Goal: Transaction & Acquisition: Purchase product/service

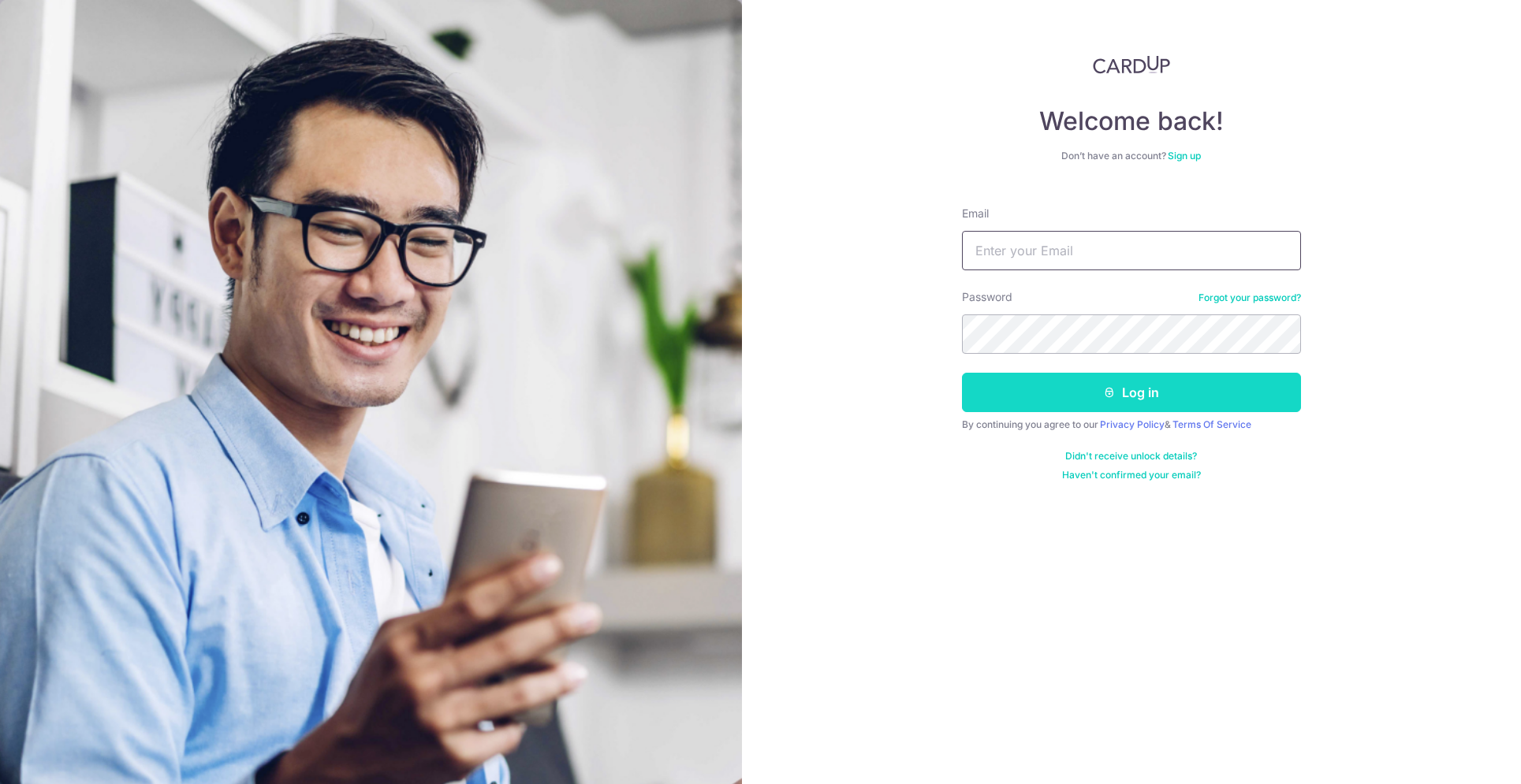
type input "Voonjiet@gmail.com"
click at [1079, 395] on button "Log in" at bounding box center [1132, 392] width 339 height 40
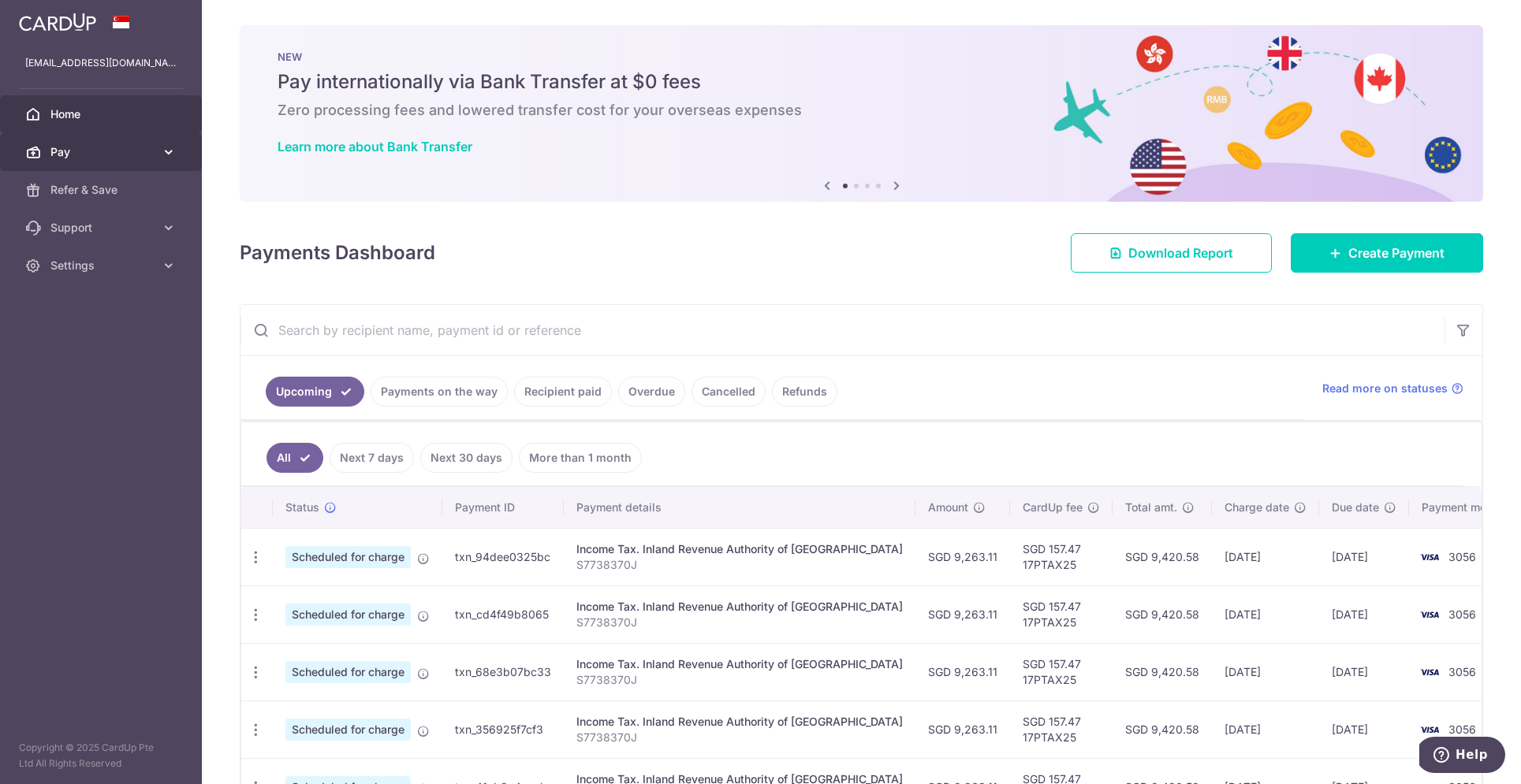
click at [98, 151] on span "Pay" at bounding box center [102, 152] width 104 height 16
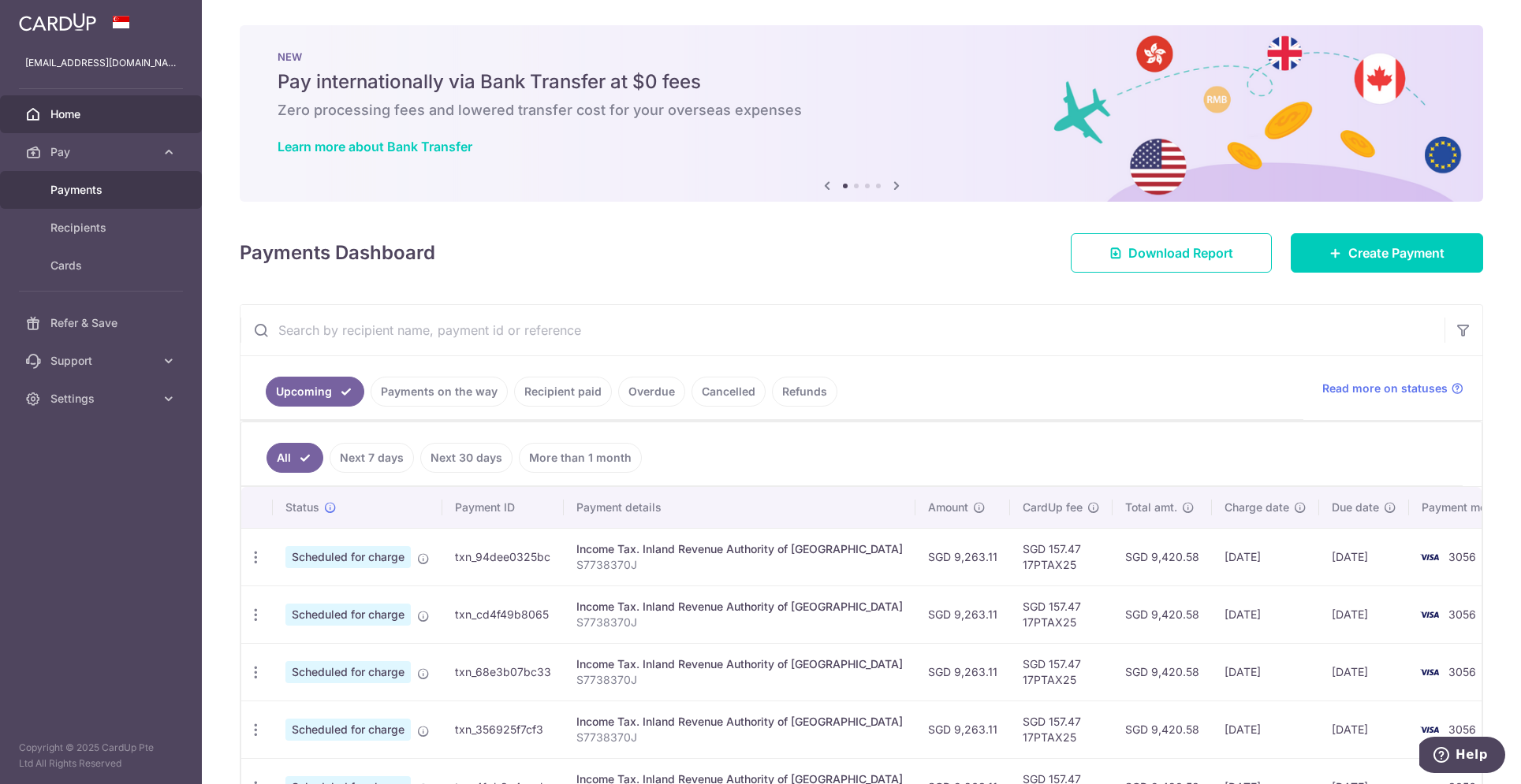
click at [78, 188] on span "Payments" at bounding box center [102, 190] width 104 height 16
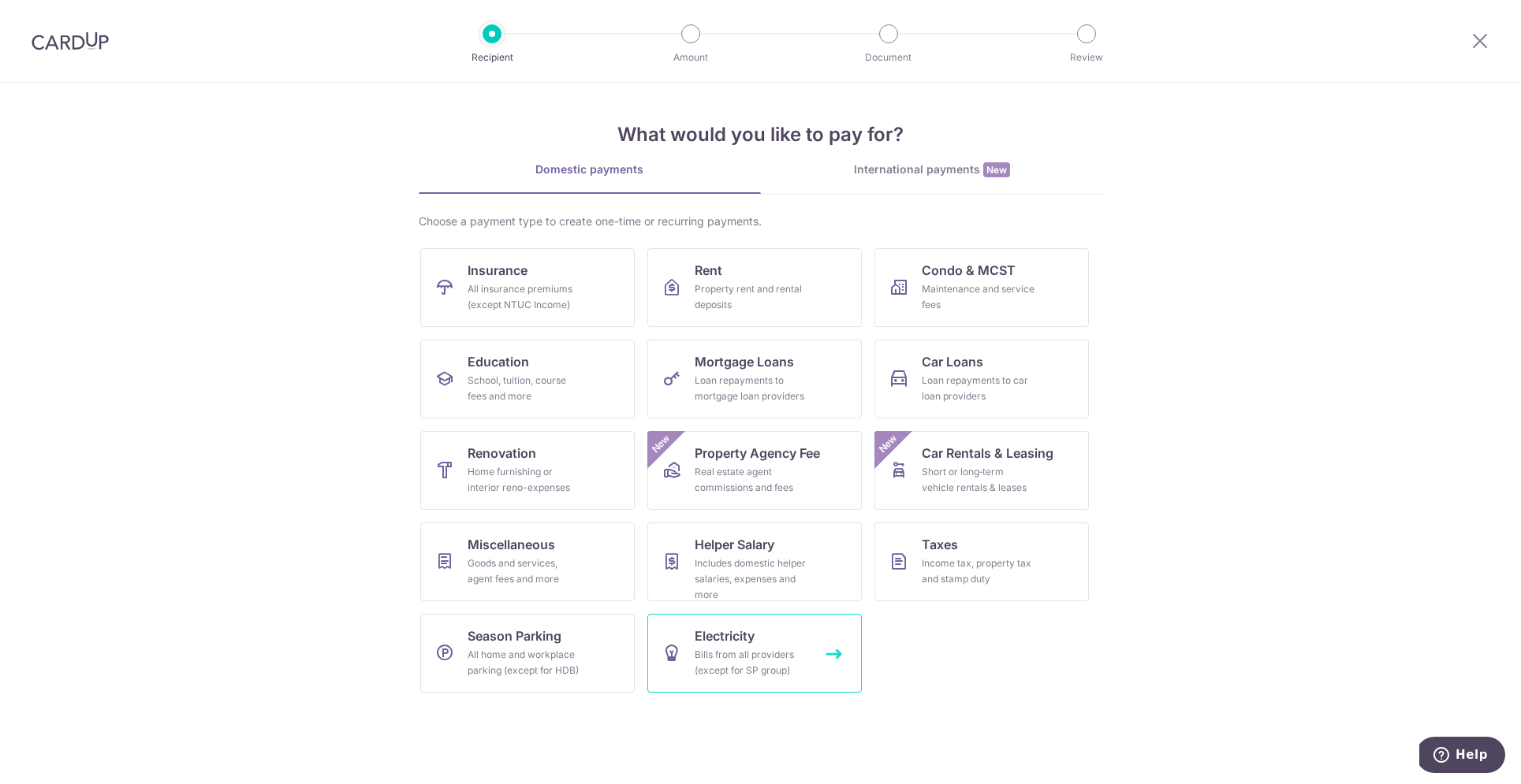
click at [722, 651] on div "Bills from all providers (except for SP group)" at bounding box center [751, 663] width 113 height 32
click at [554, 403] on div "School, tuition, course fees and more" at bounding box center [524, 388] width 113 height 32
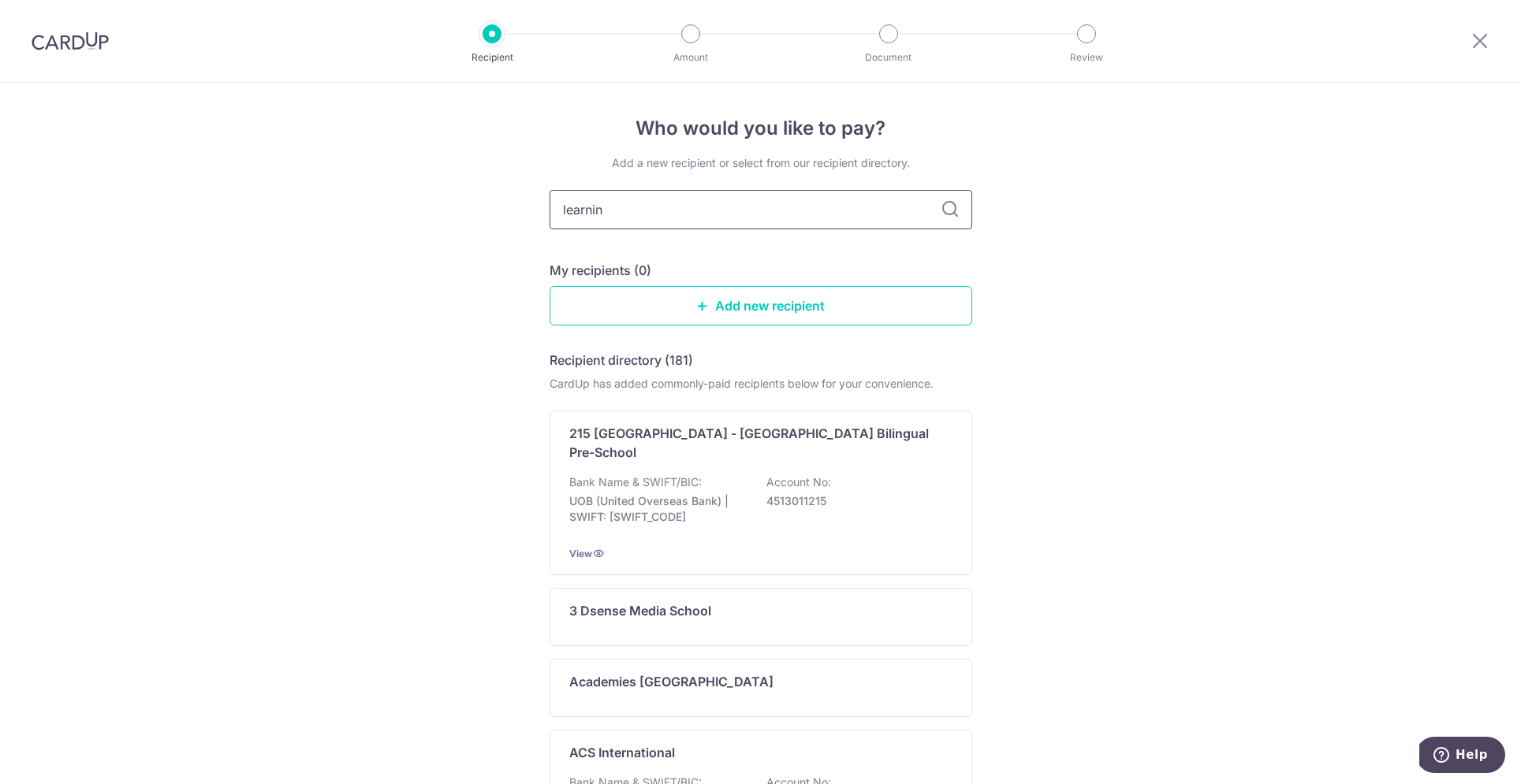
type input "learning"
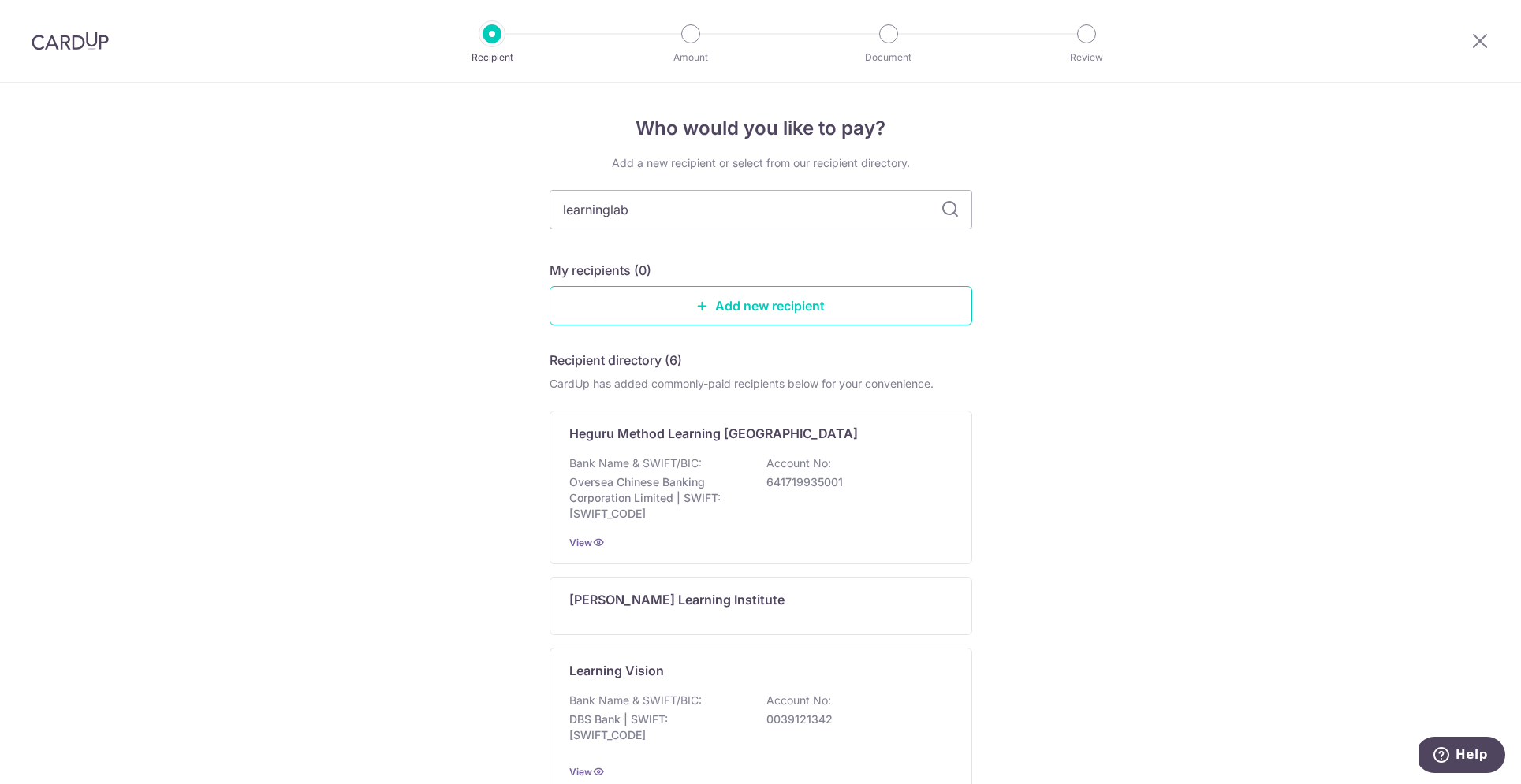
type input "learninglab"
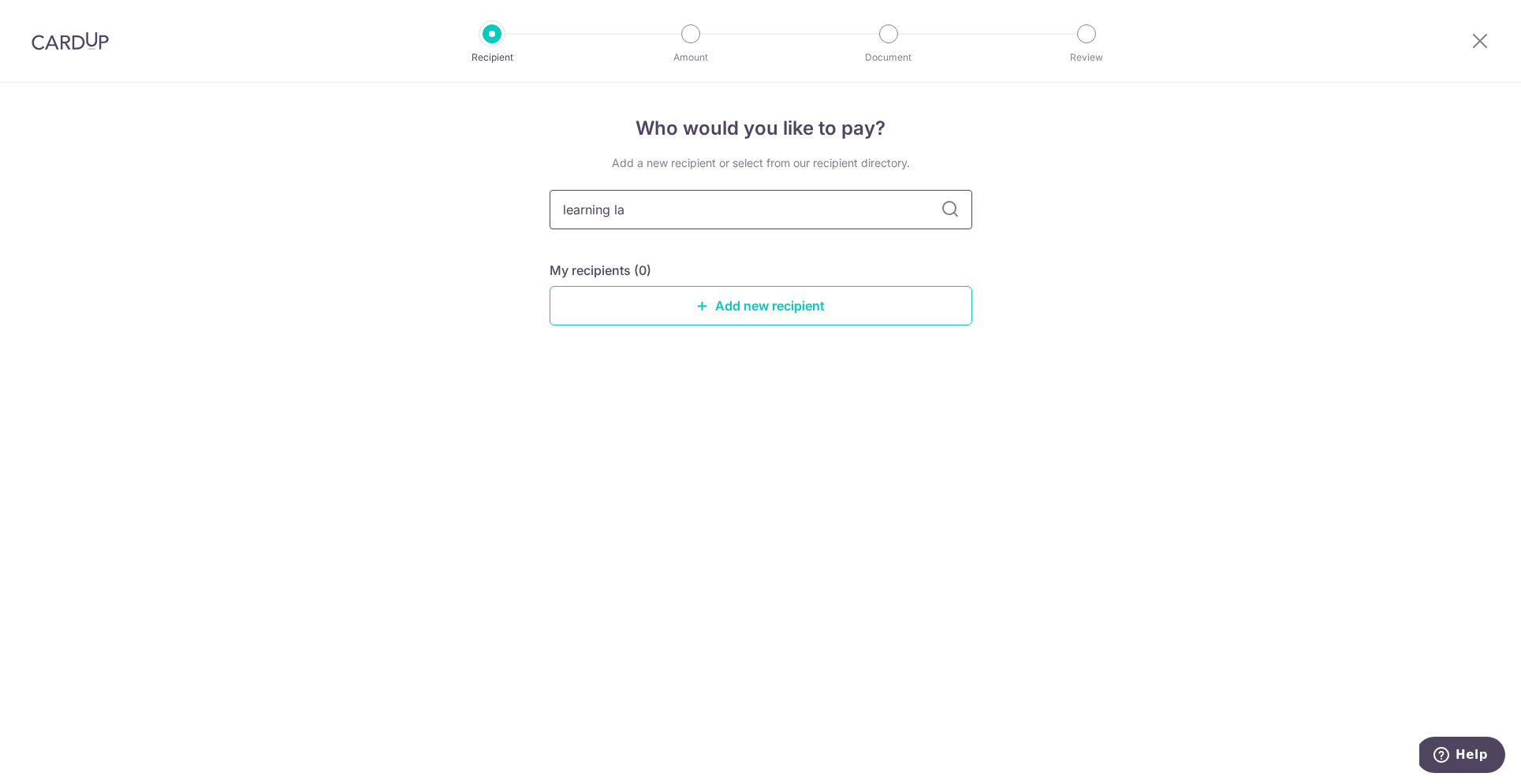
type input "learning lab"
click at [946, 209] on icon at bounding box center [950, 210] width 19 height 19
click at [948, 210] on icon at bounding box center [950, 210] width 19 height 19
click at [683, 208] on input "learning lab" at bounding box center [760, 210] width 423 height 40
type input "learning"
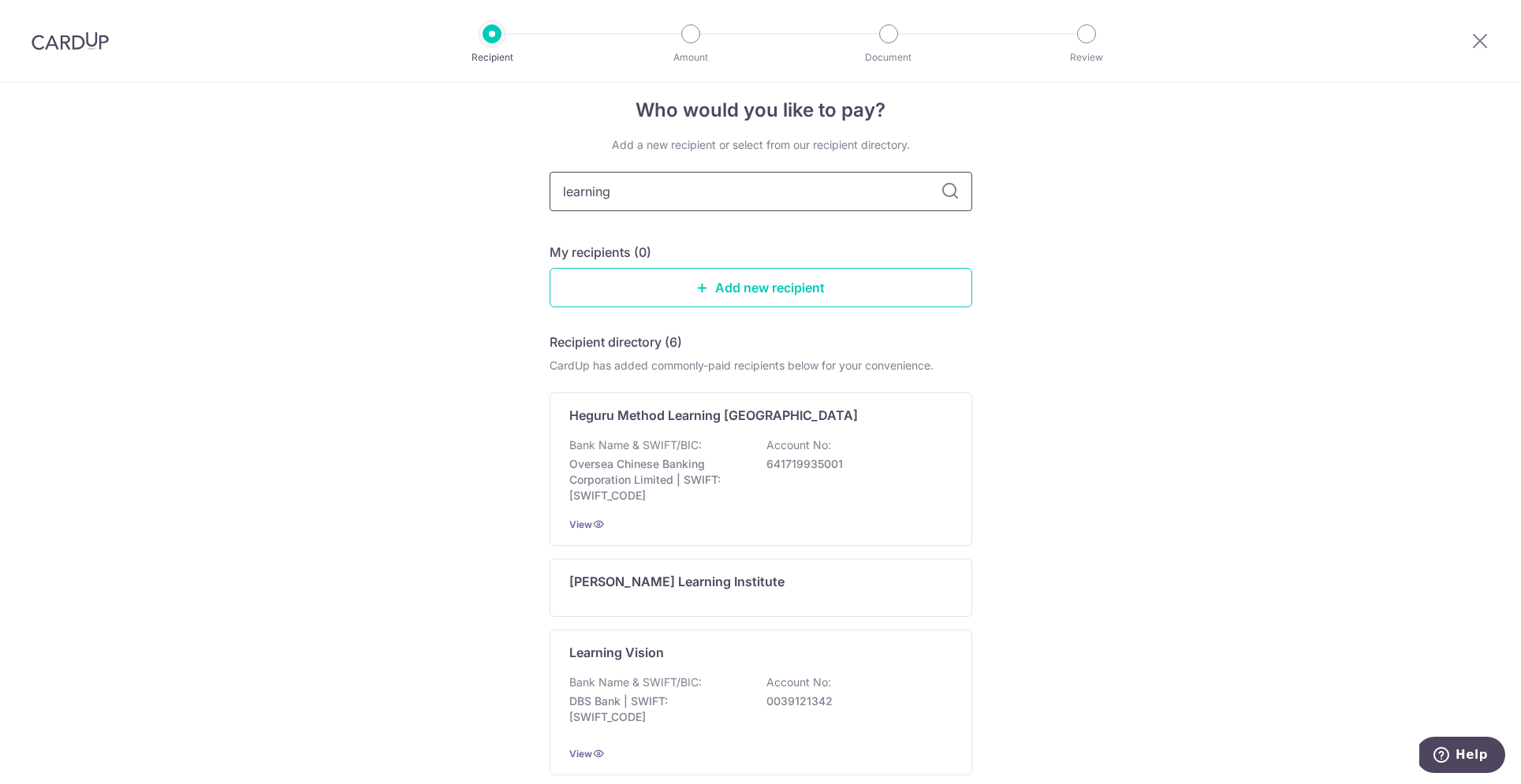
scroll to position [15, 0]
drag, startPoint x: 603, startPoint y: 190, endPoint x: 485, endPoint y: 187, distance: 118.0
click at [485, 187] on div "Who would you like to pay? Add a new recipient or select from our recipient dir…" at bounding box center [760, 646] width 1521 height 1157
type input "the learning lab"
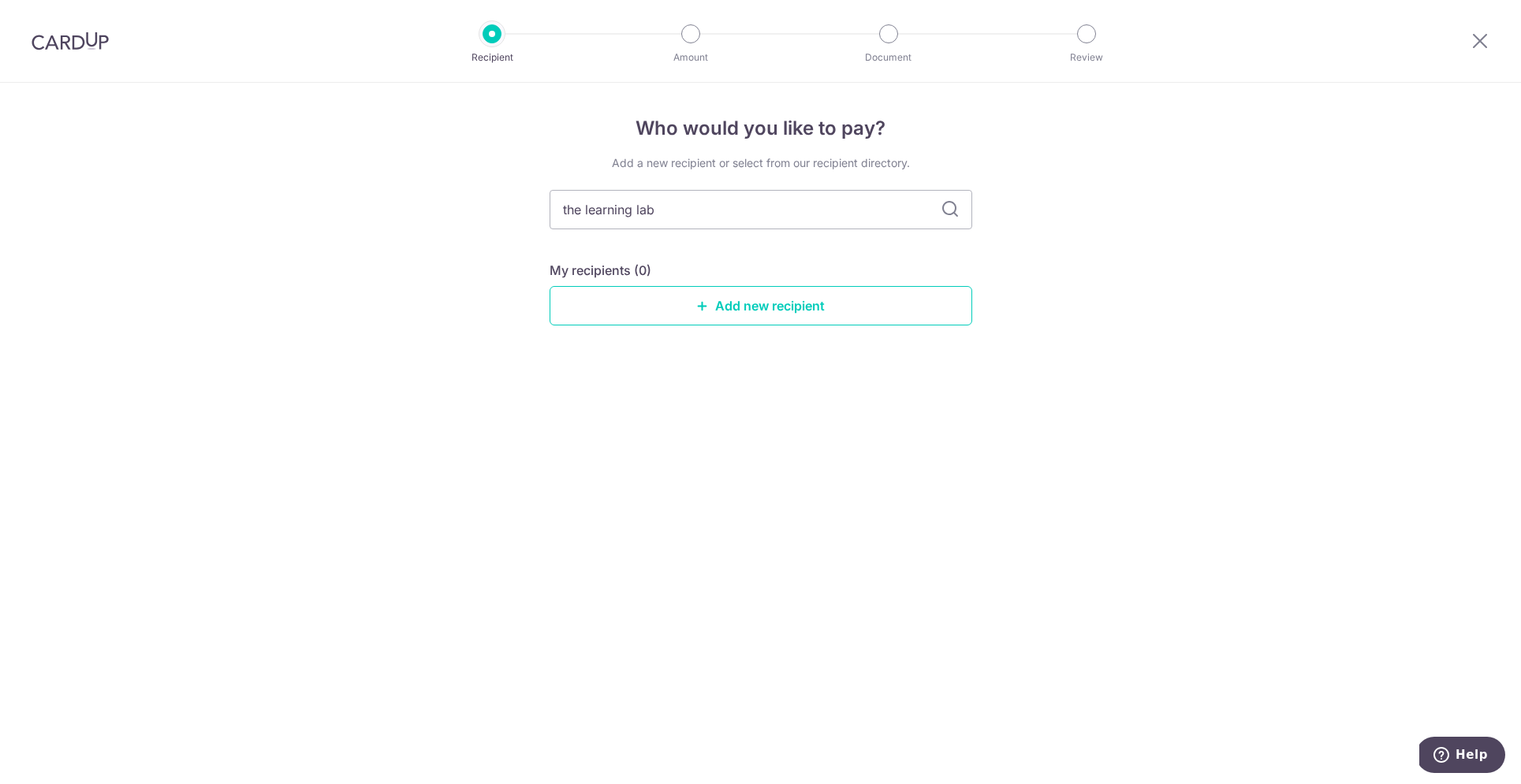
drag, startPoint x: 675, startPoint y: 220, endPoint x: 516, endPoint y: 206, distance: 159.6
click at [515, 206] on div "Who would you like to pay? Add a new recipient or select from our recipient dir…" at bounding box center [760, 433] width 1521 height 702
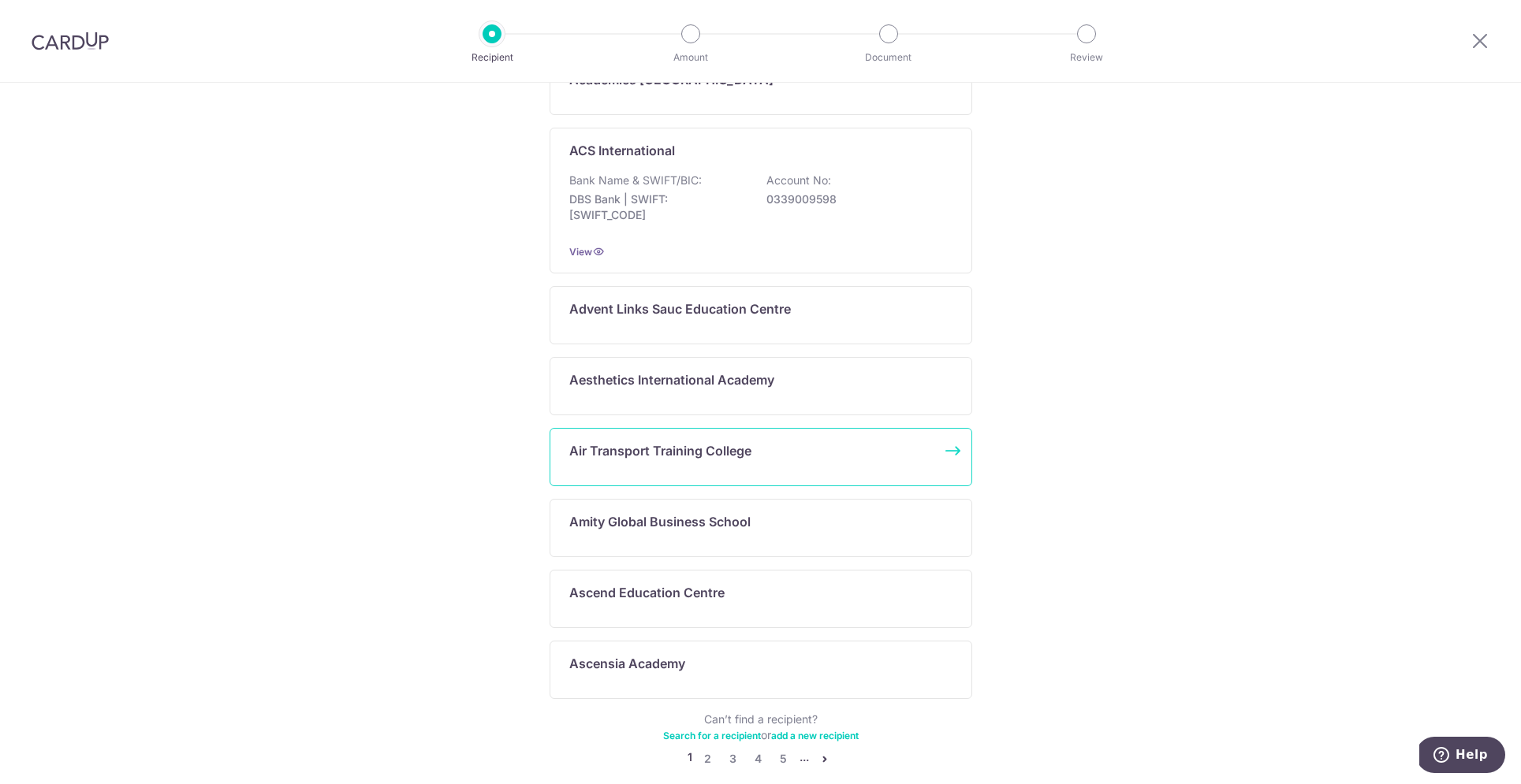
scroll to position [660, 0]
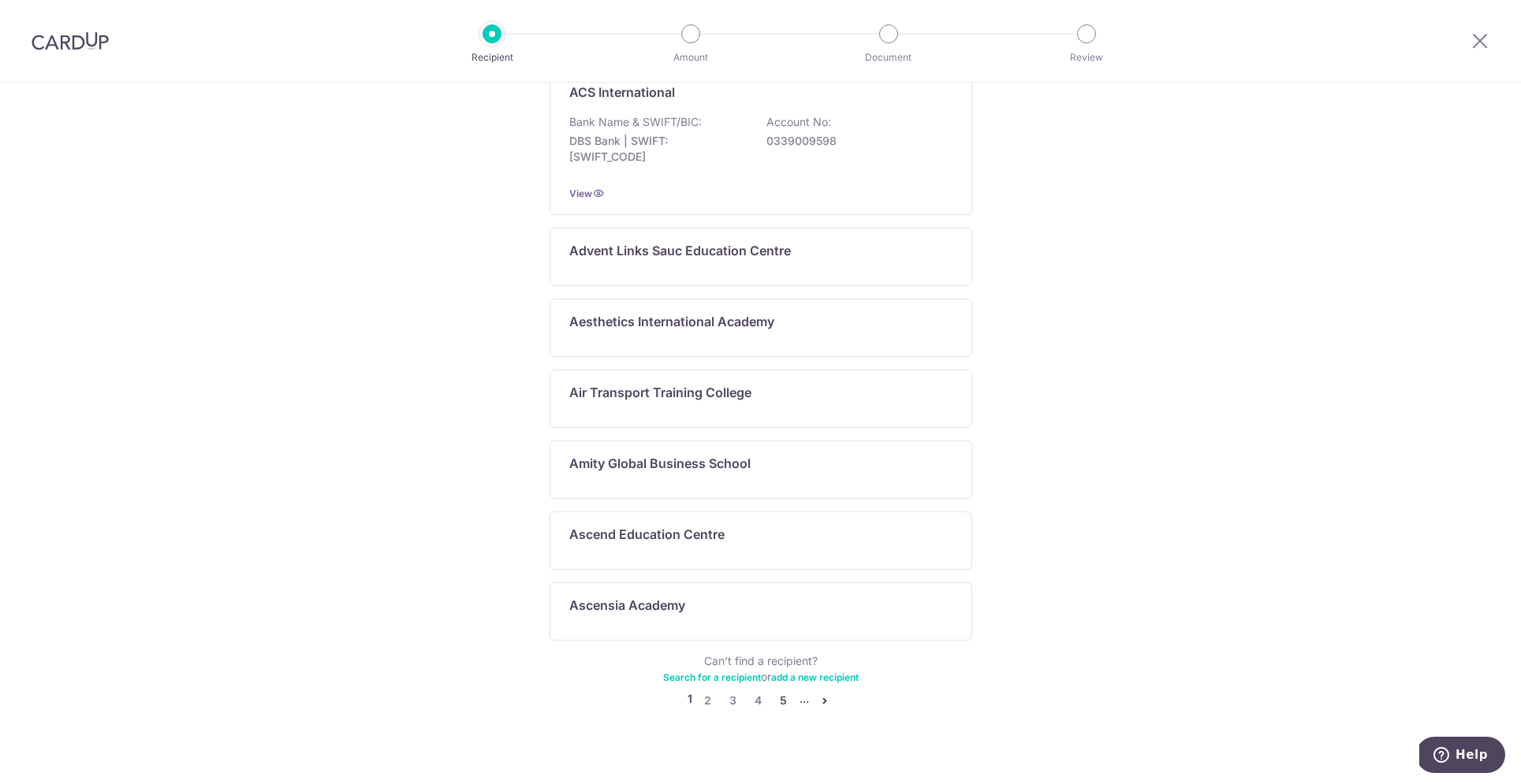
click at [780, 691] on link "5" at bounding box center [783, 701] width 19 height 19
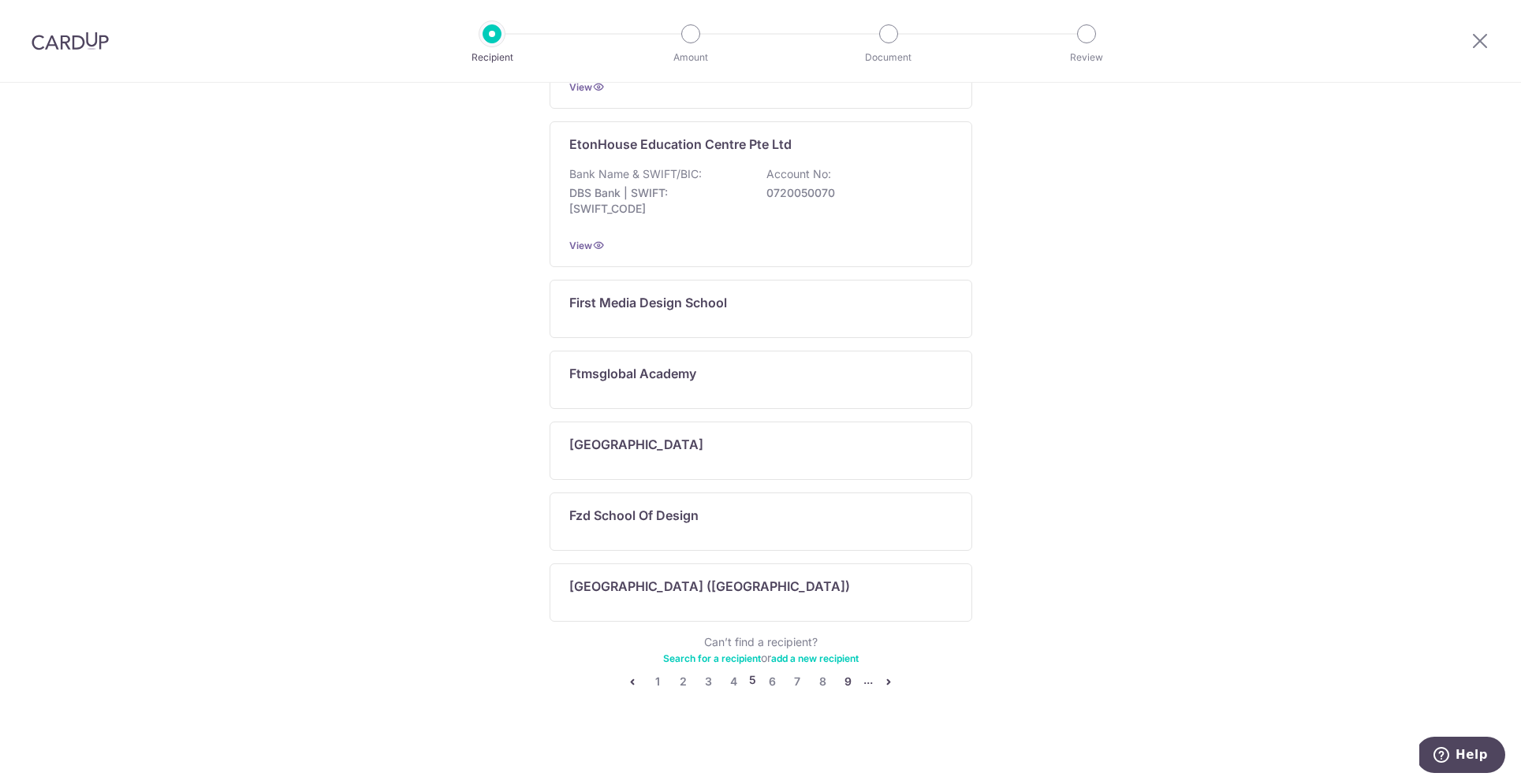
click at [847, 683] on link "9" at bounding box center [848, 682] width 19 height 19
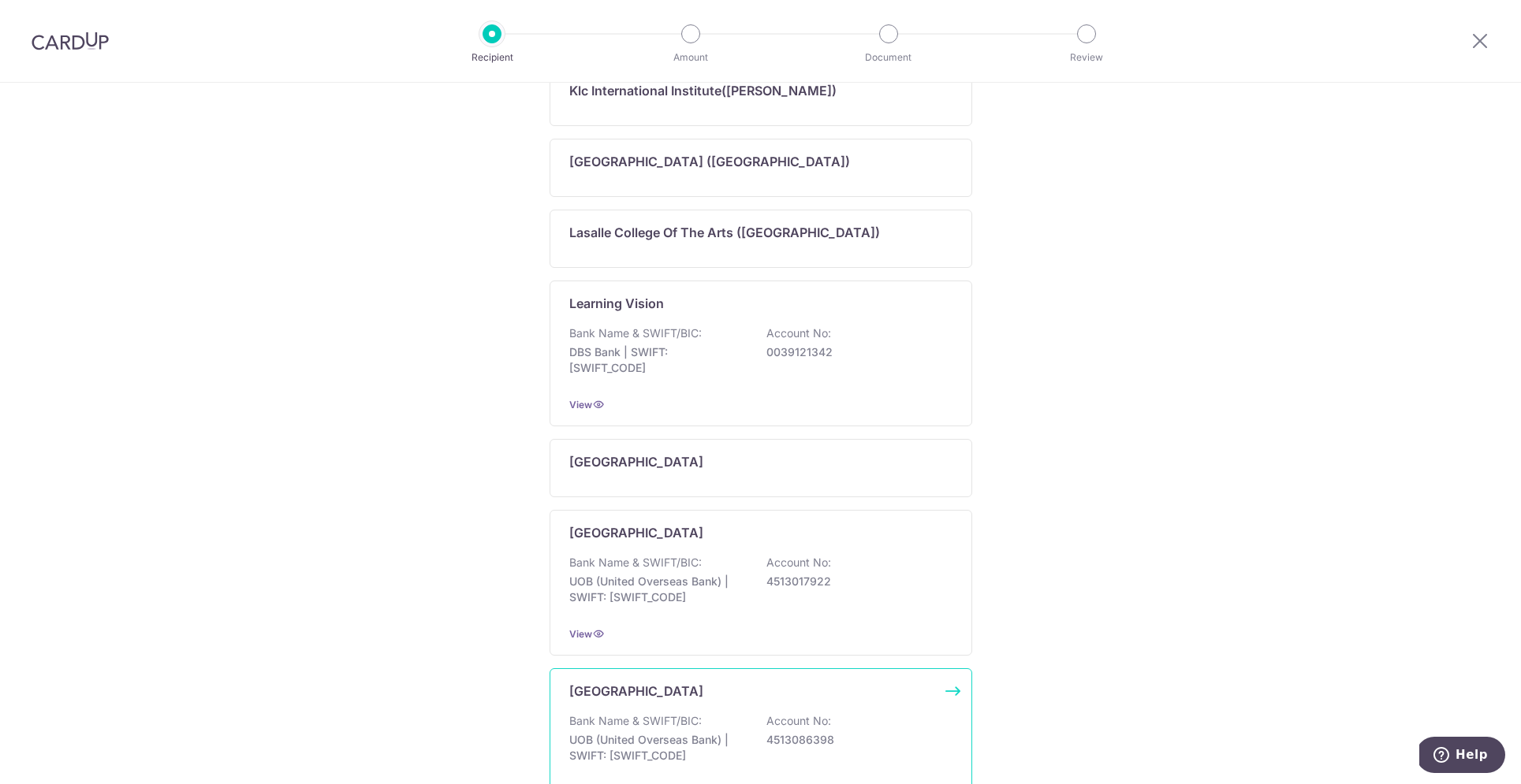
scroll to position [748, 0]
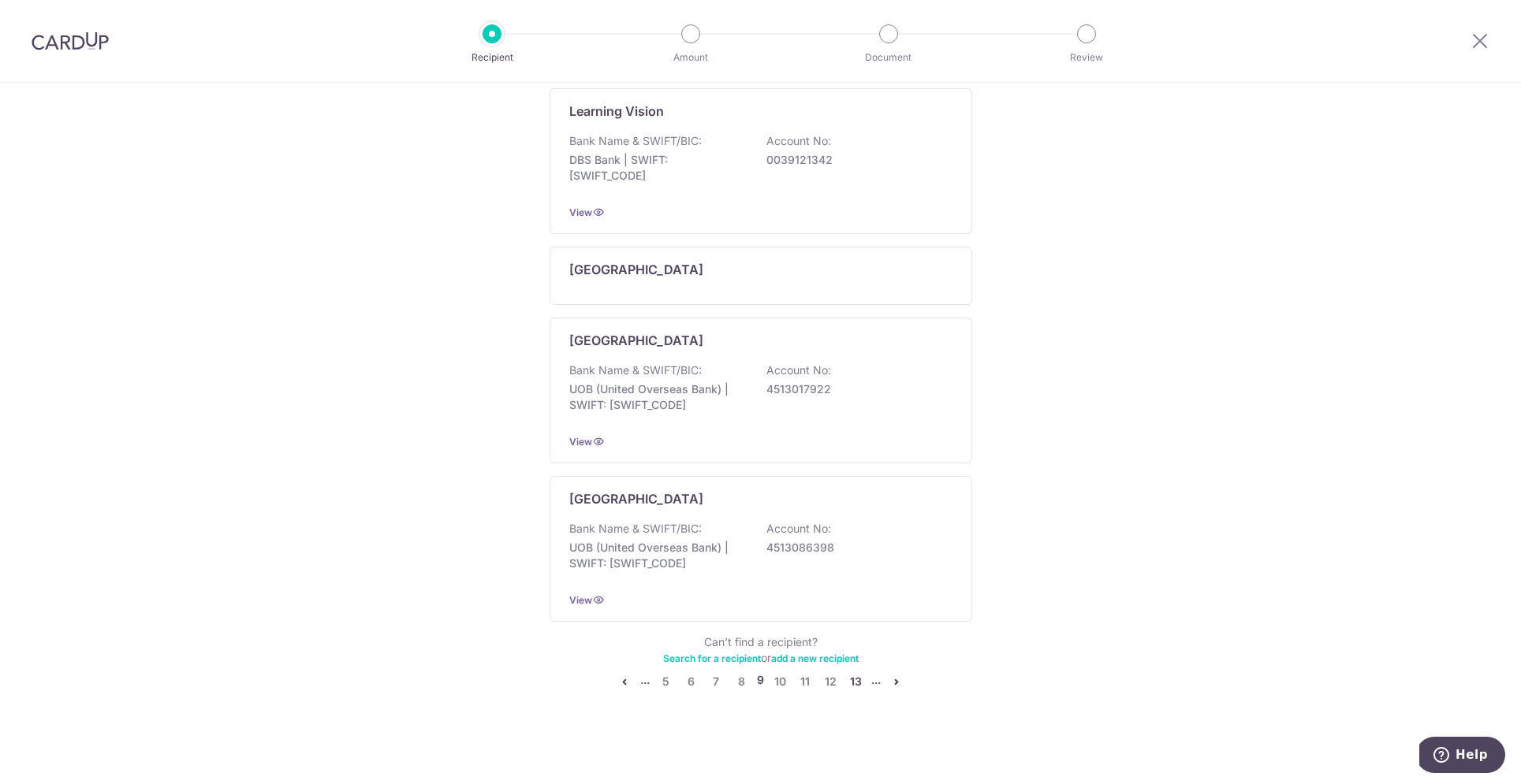
click at [854, 682] on link "13" at bounding box center [856, 682] width 19 height 19
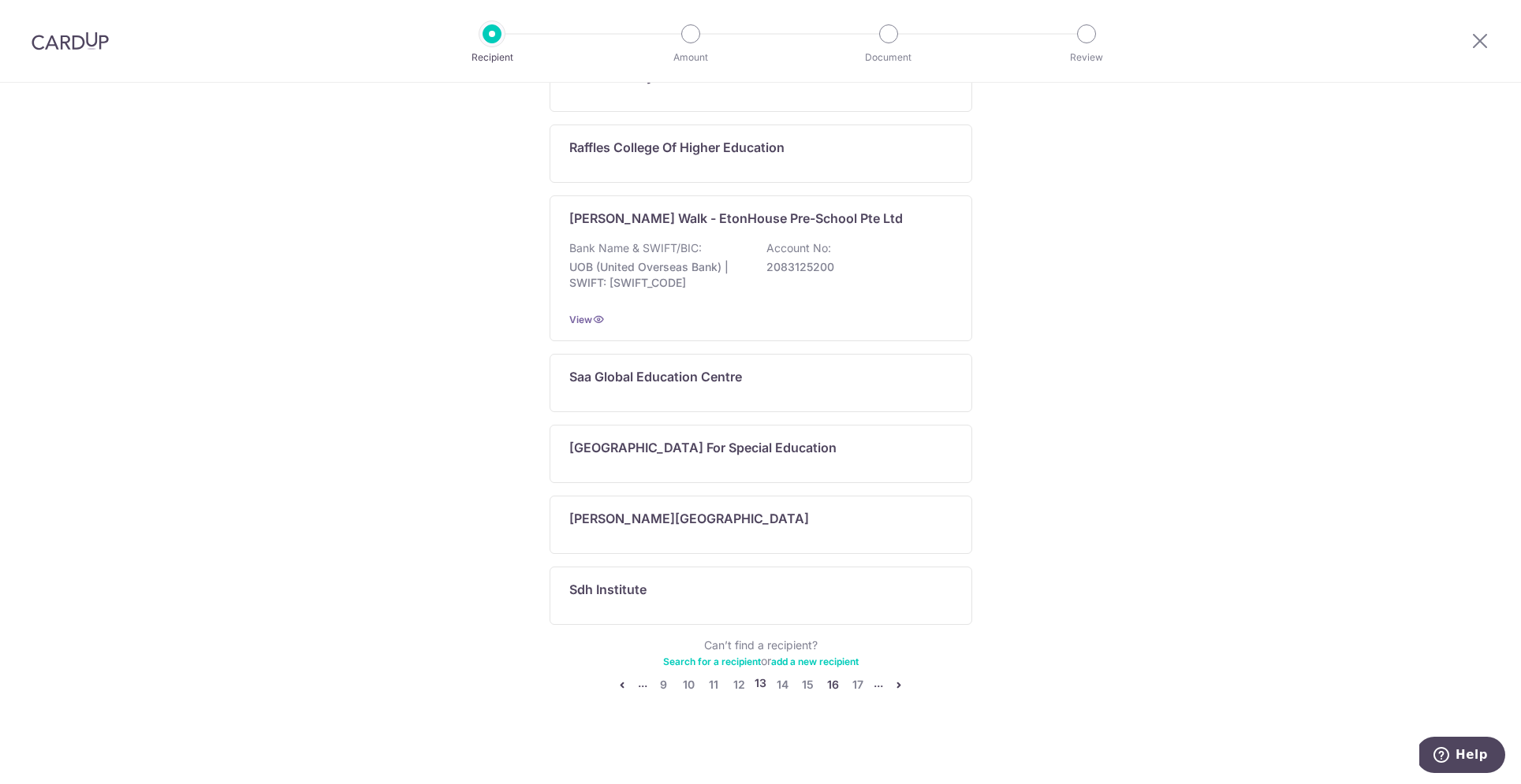
scroll to position [660, 0]
click at [810, 686] on link "15" at bounding box center [807, 682] width 19 height 19
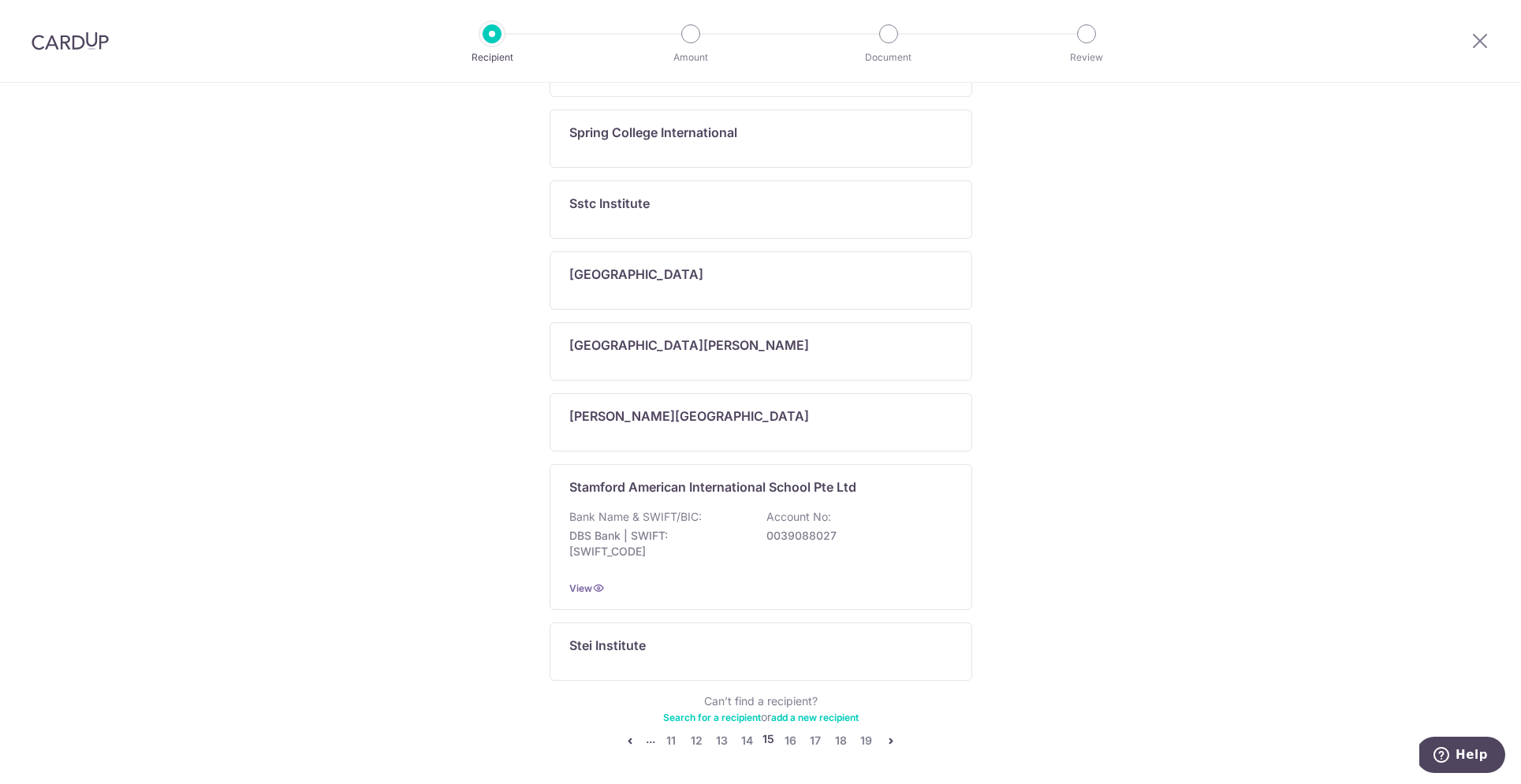
scroll to position [764, 0]
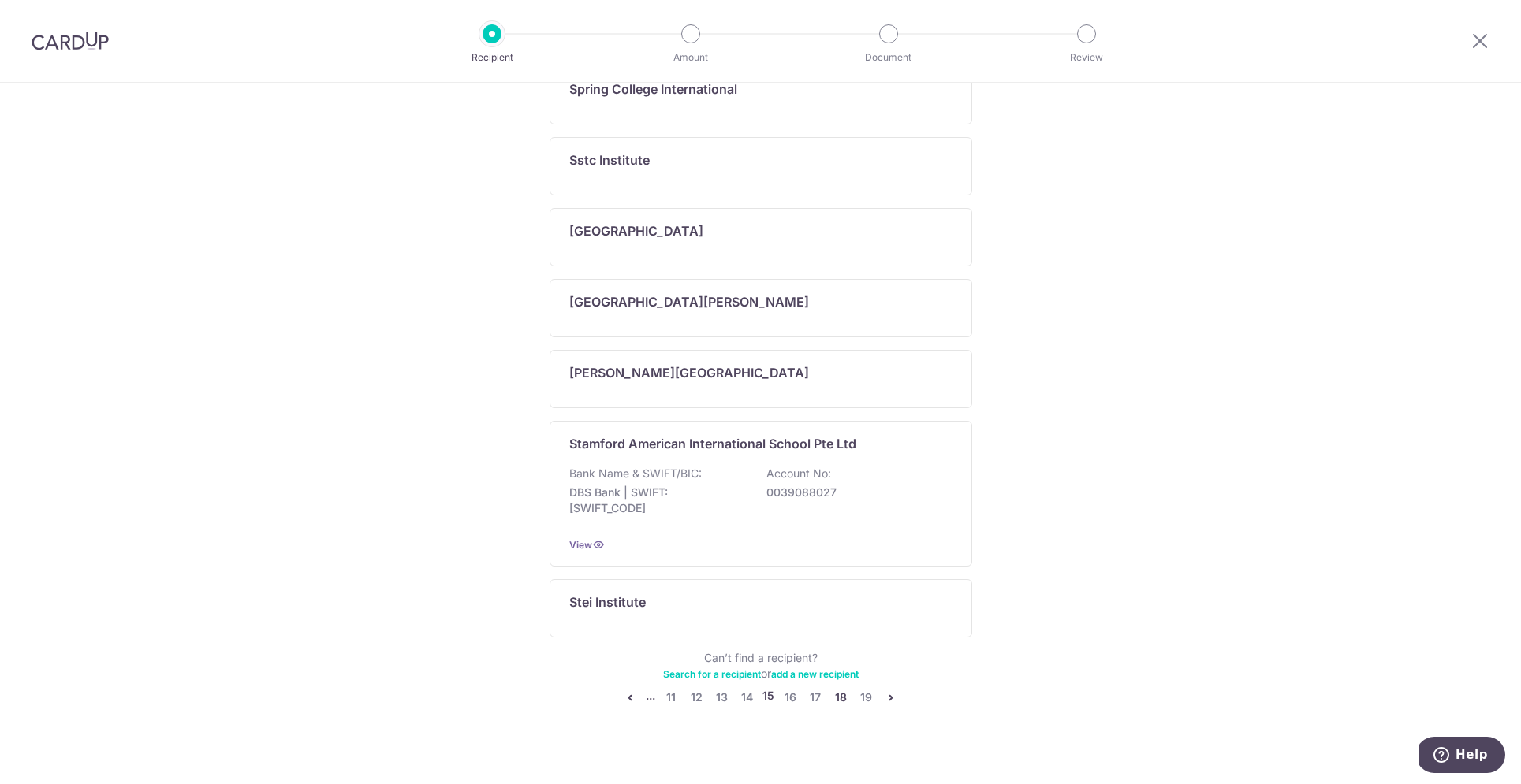
click at [843, 688] on link "18" at bounding box center [841, 698] width 19 height 19
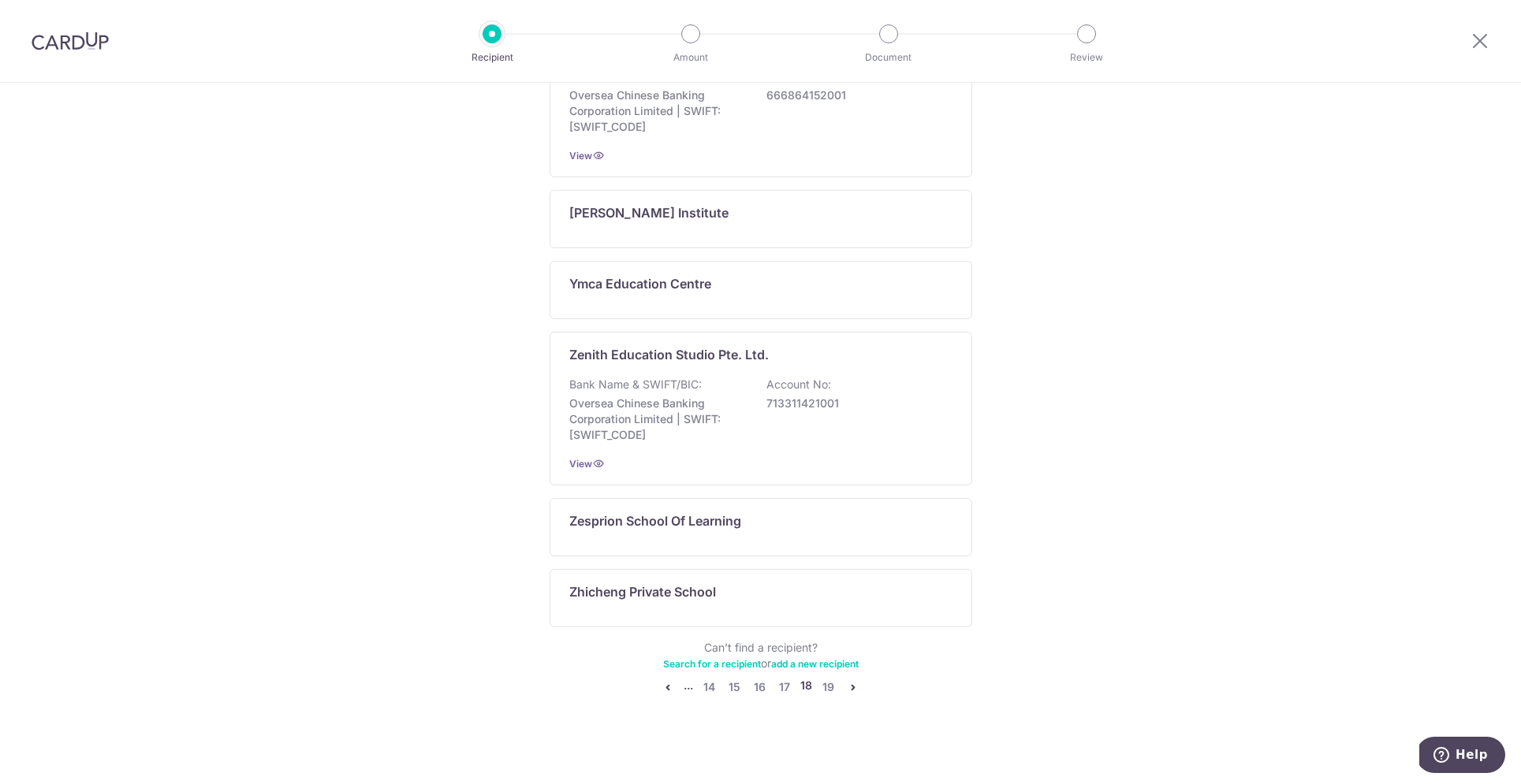
scroll to position [859, 0]
click at [764, 681] on link "16" at bounding box center [760, 682] width 19 height 19
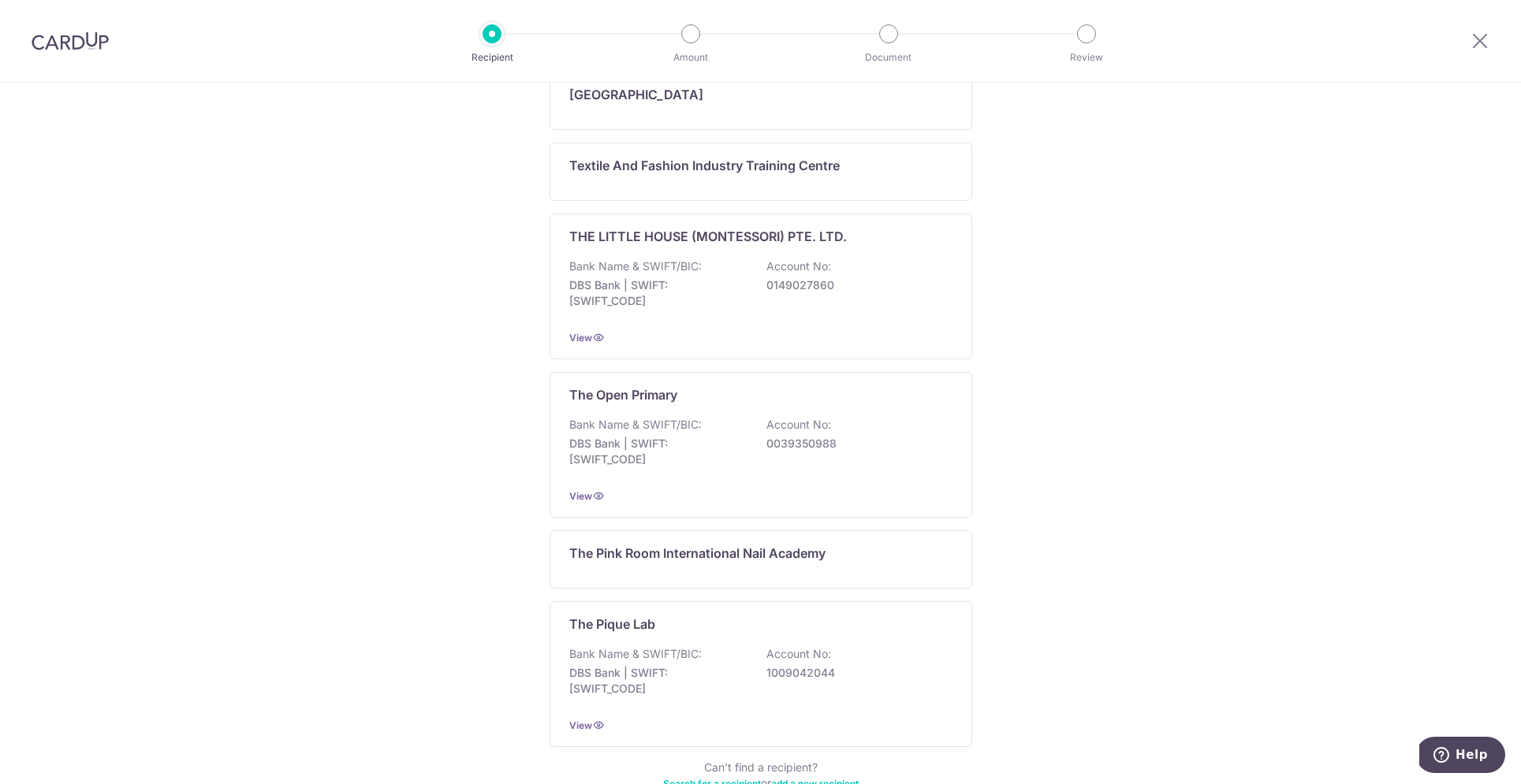
scroll to position [1034, 0]
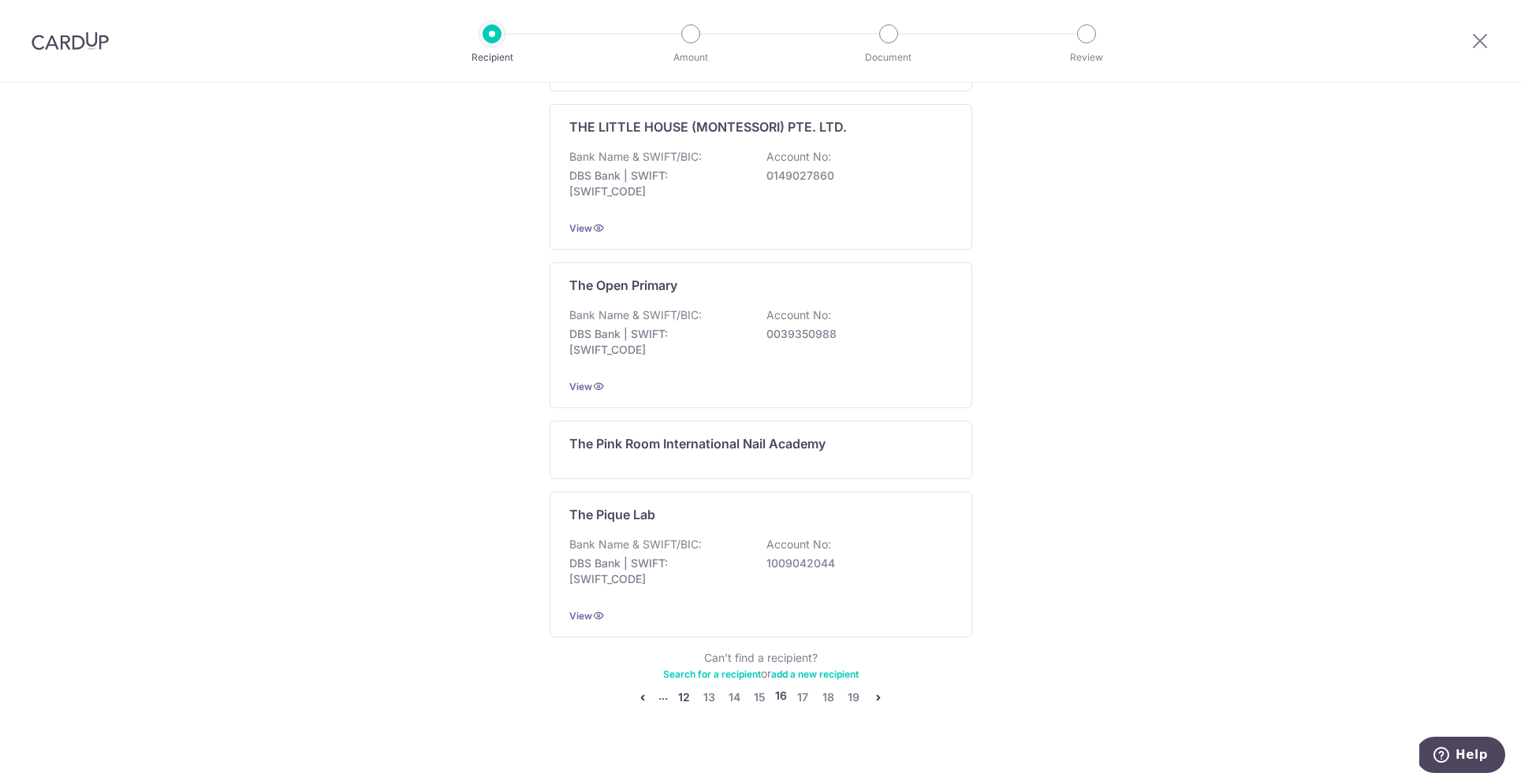
click at [684, 688] on link "12" at bounding box center [684, 698] width 19 height 19
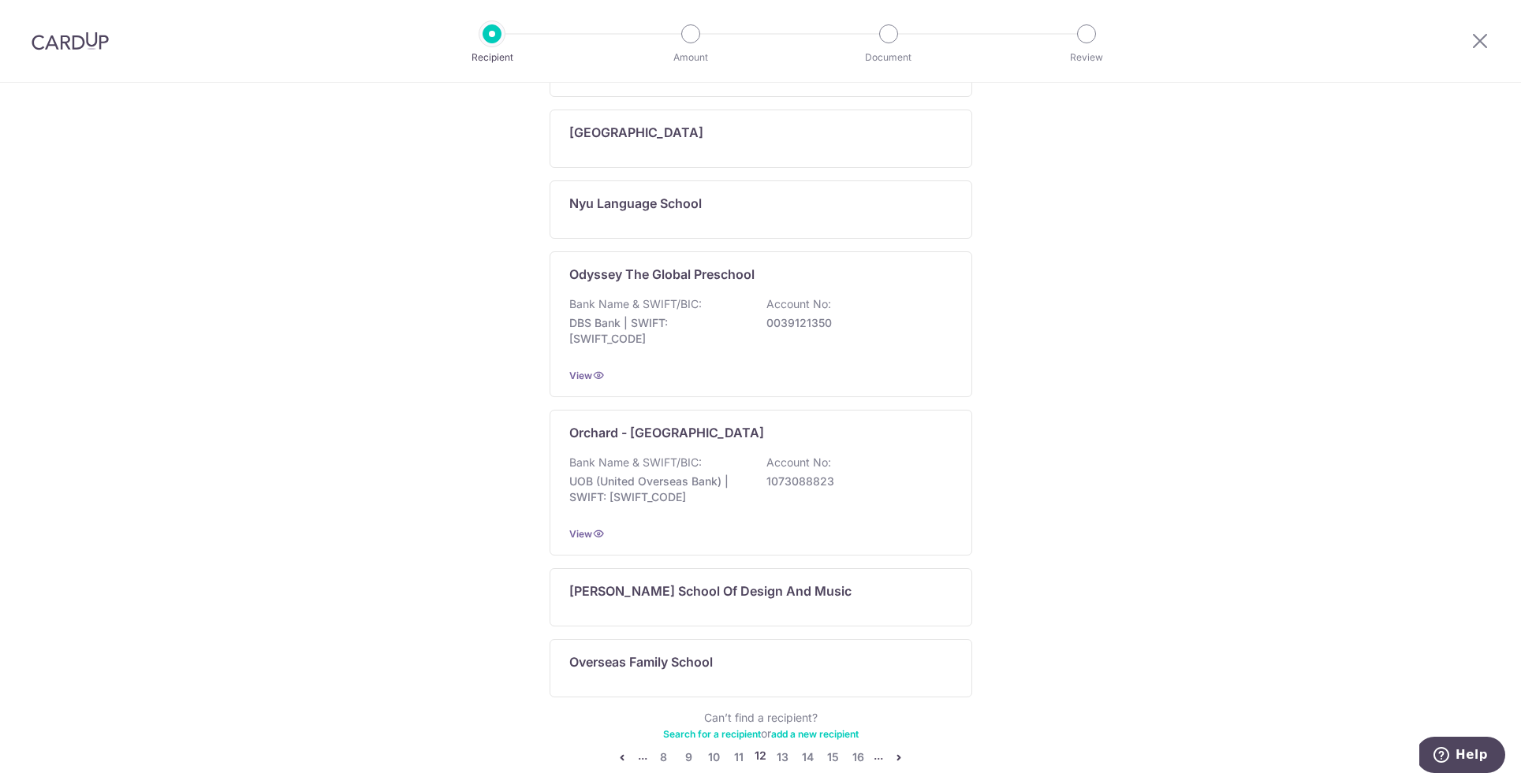
scroll to position [931, 0]
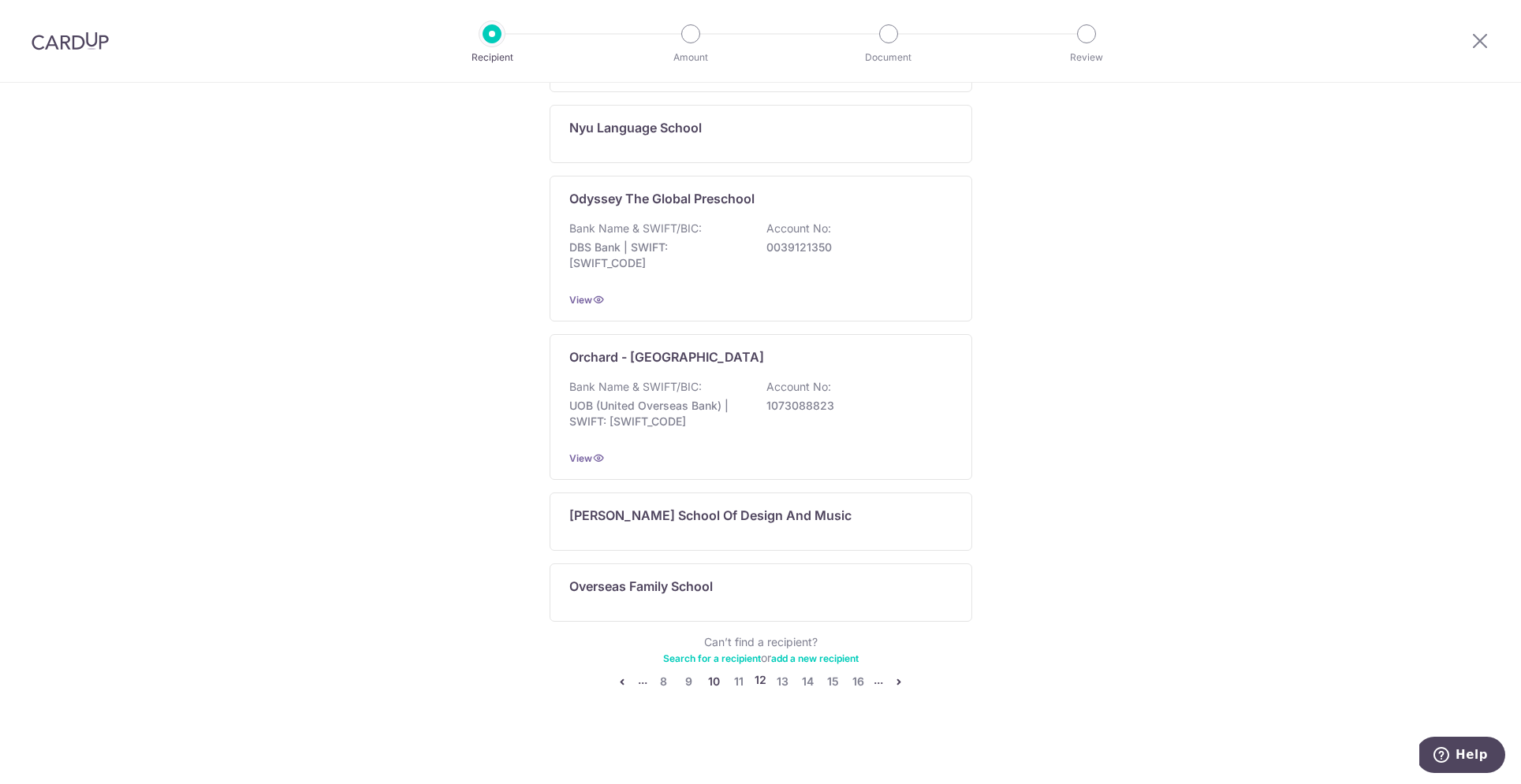
click at [715, 684] on link "10" at bounding box center [714, 682] width 19 height 19
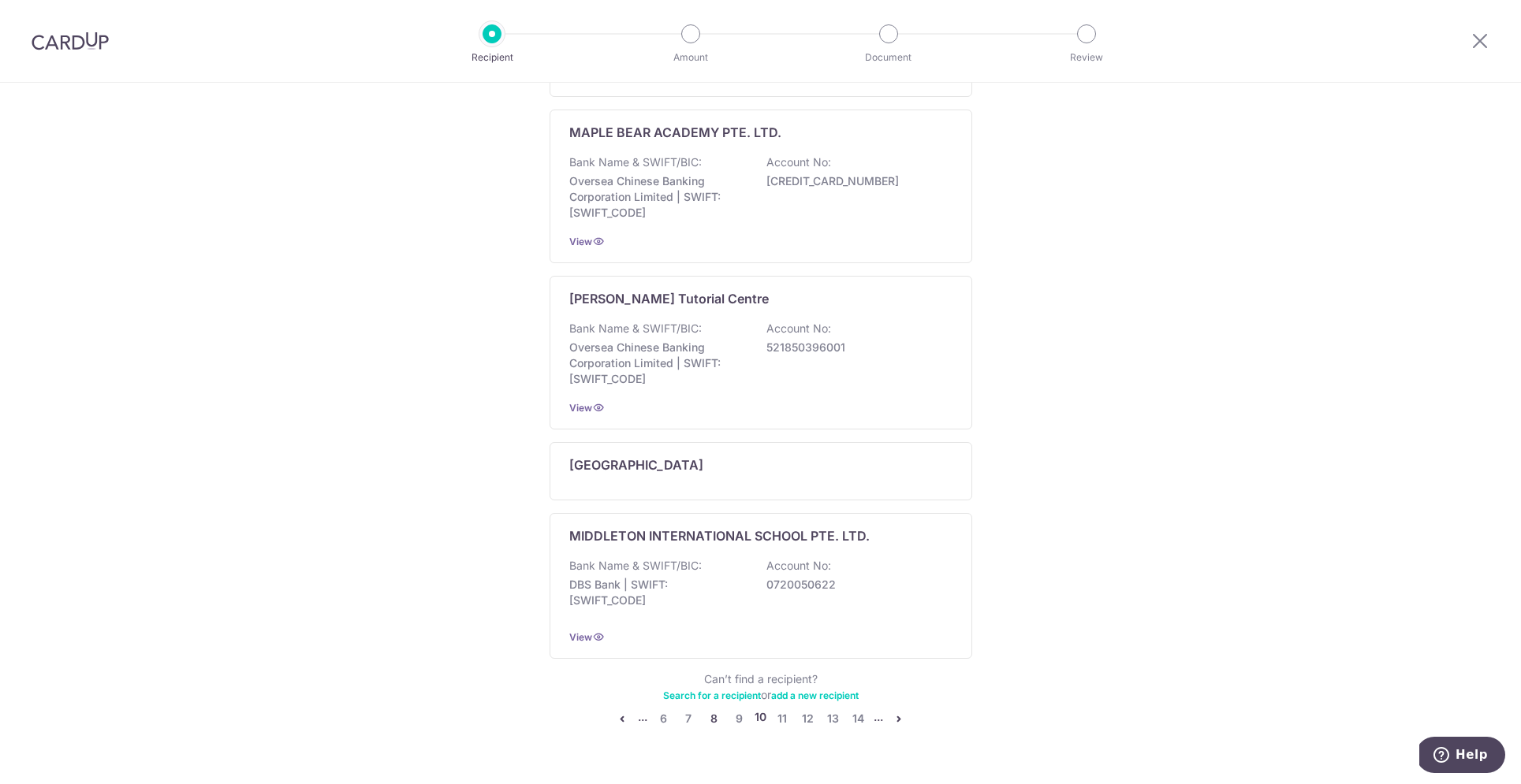
scroll to position [1042, 0]
click at [738, 707] on link "9" at bounding box center [739, 717] width 19 height 19
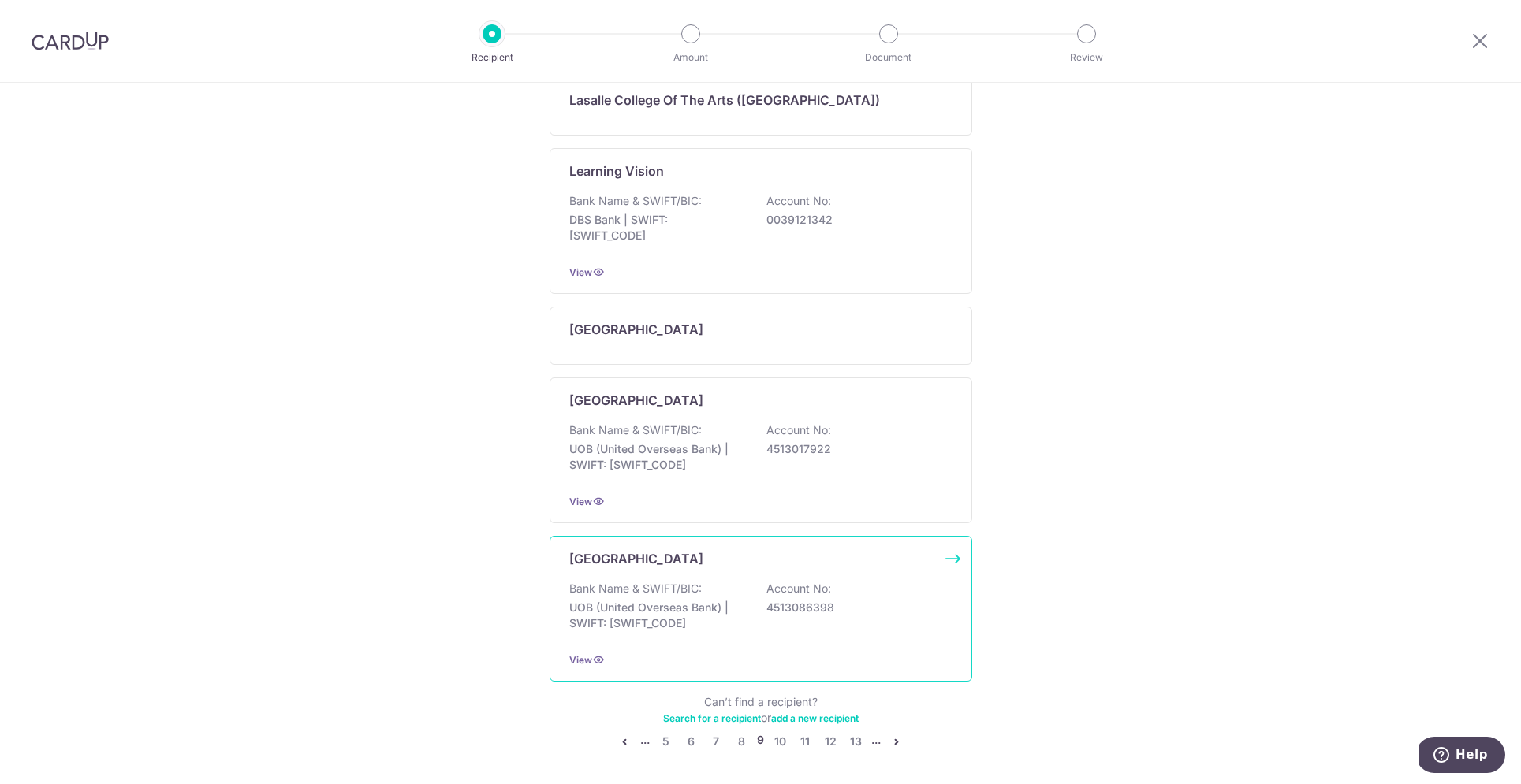
scroll to position [694, 0]
